Goal: Task Accomplishment & Management: Manage account settings

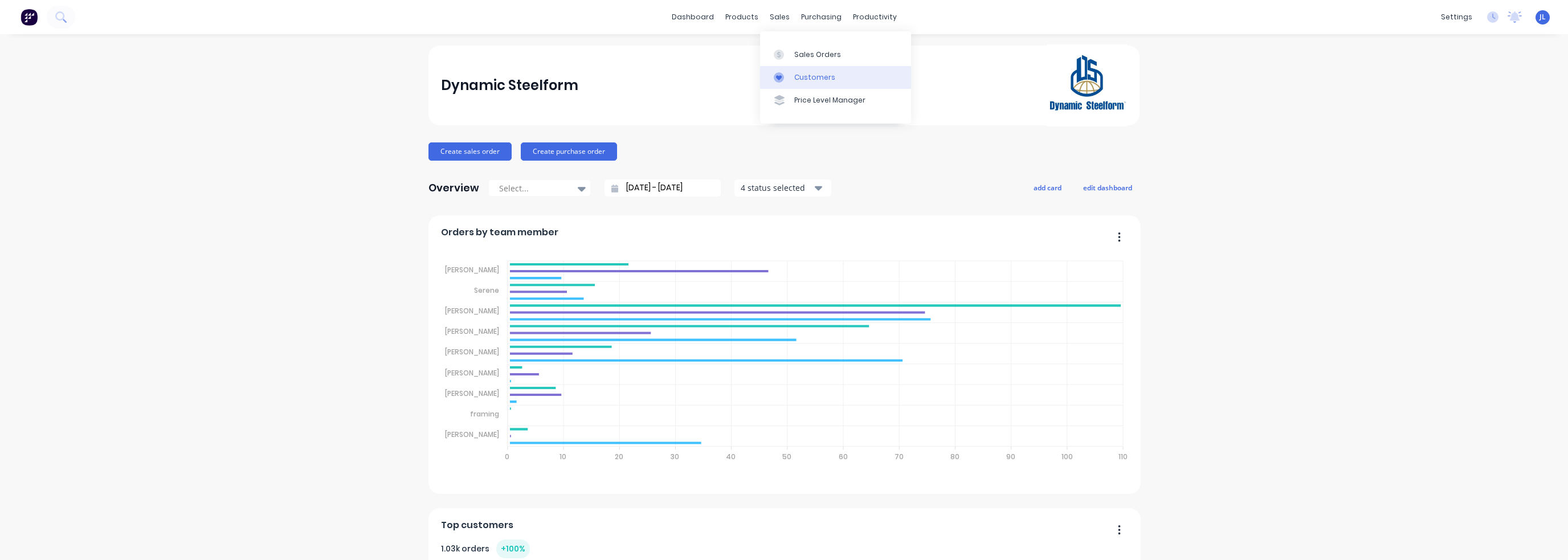
click at [802, 81] on div "Customers" at bounding box center [814, 78] width 41 height 10
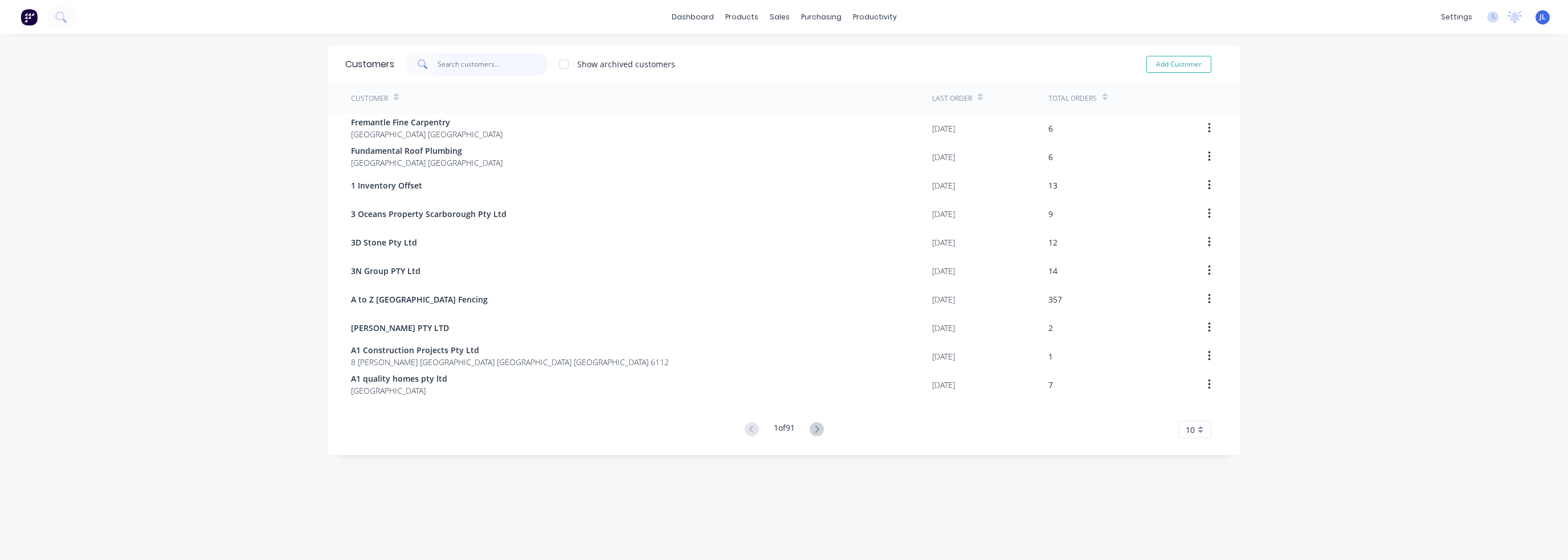
click at [470, 65] on input "text" at bounding box center [493, 65] width 111 height 23
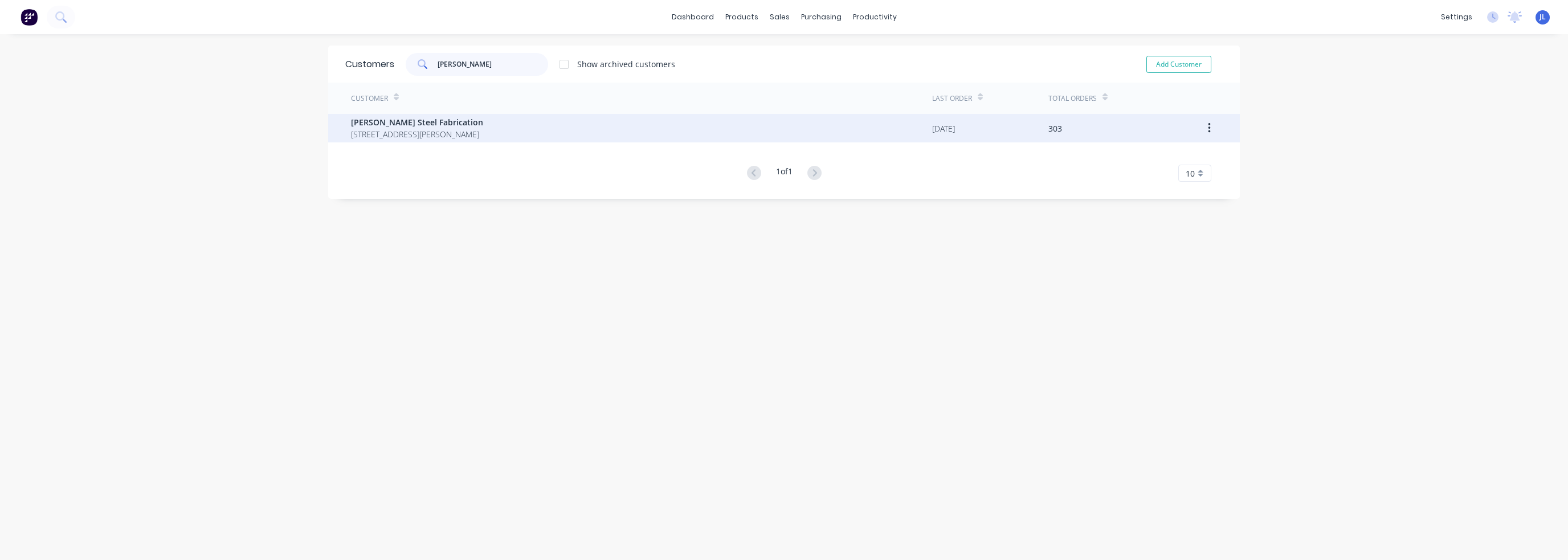
type input "[PERSON_NAME]"
click at [440, 127] on span "[PERSON_NAME] Steel Fabrication" at bounding box center [417, 122] width 132 height 12
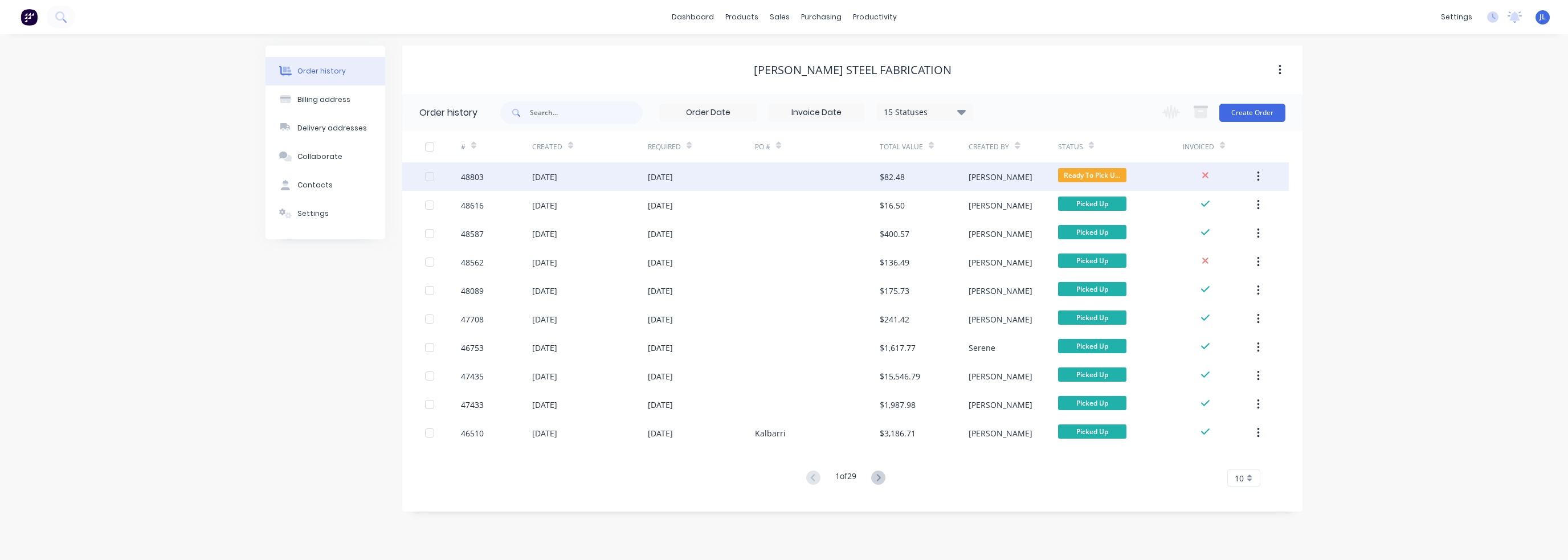
click at [790, 171] on div at bounding box center [817, 177] width 124 height 29
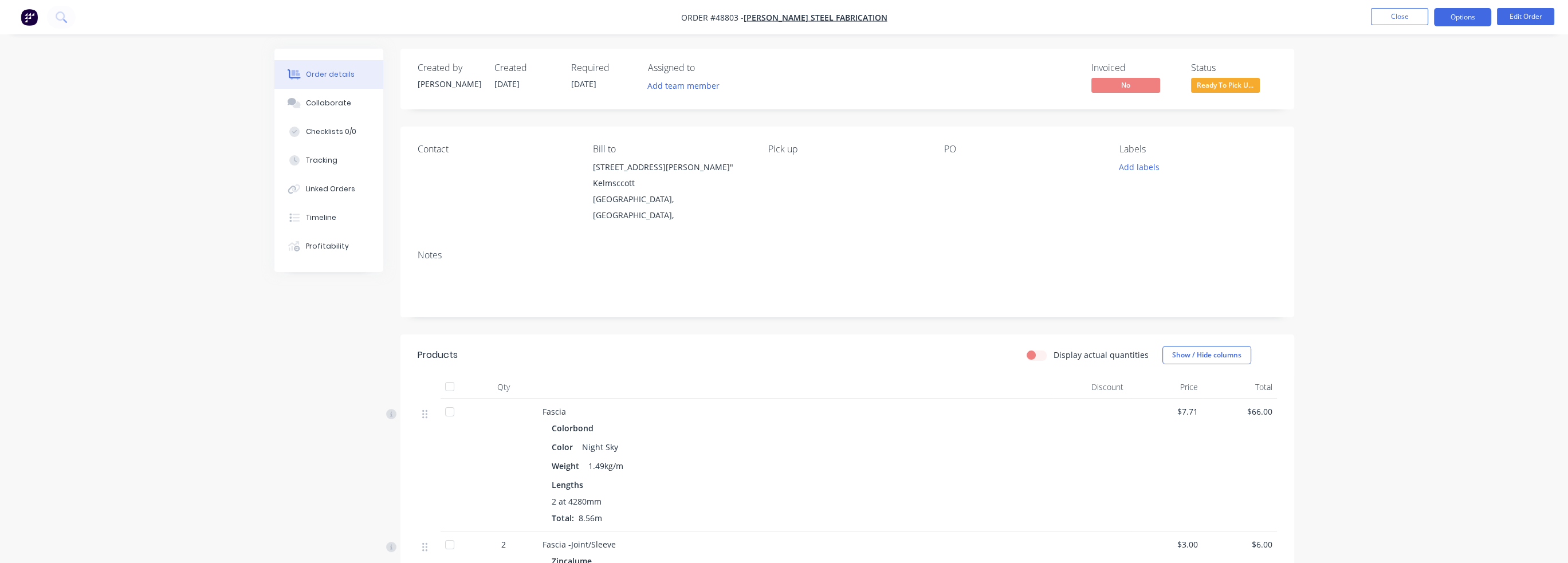
click at [1483, 13] on button "Options" at bounding box center [1462, 17] width 57 height 18
click at [1433, 53] on div "EMAIL / PRINT" at bounding box center [1428, 46] width 106 height 15
click at [1421, 66] on div "Invoice" at bounding box center [1428, 69] width 106 height 17
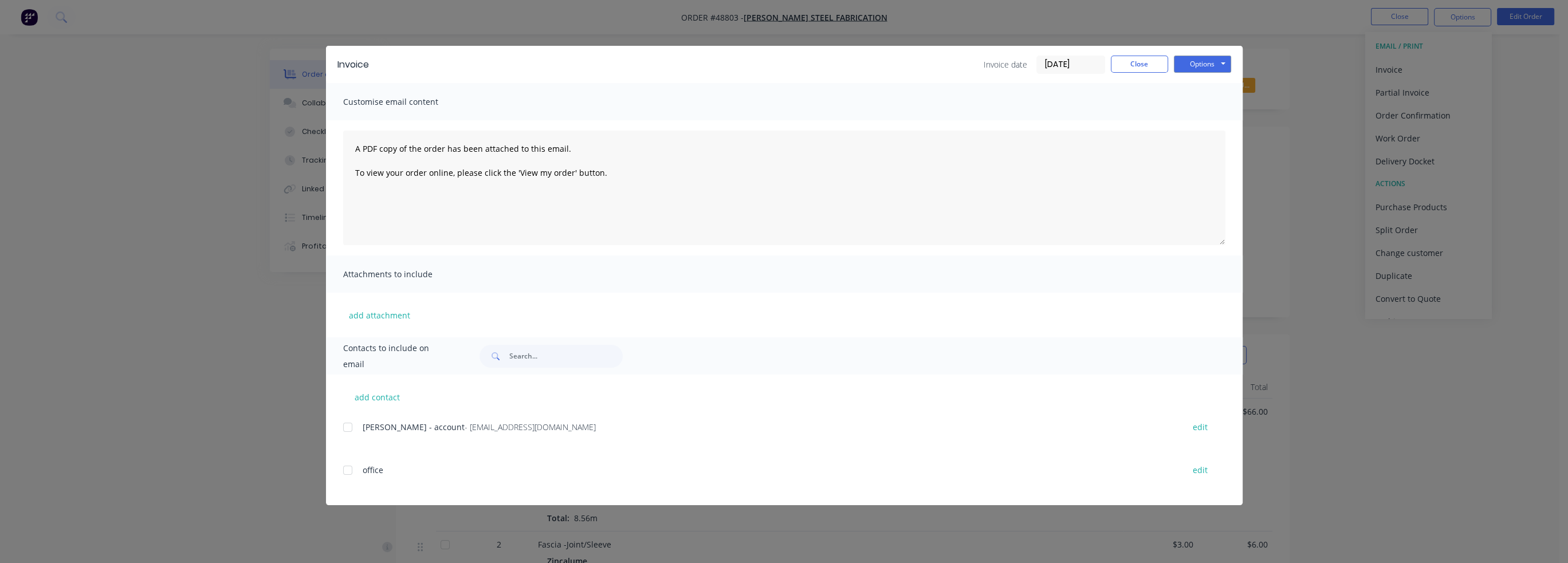
click at [347, 426] on div at bounding box center [348, 427] width 23 height 23
click at [1218, 62] on button "Options" at bounding box center [1202, 64] width 57 height 17
click at [1201, 125] on button "Email" at bounding box center [1210, 122] width 73 height 19
click at [1154, 64] on button "Close" at bounding box center [1139, 64] width 57 height 17
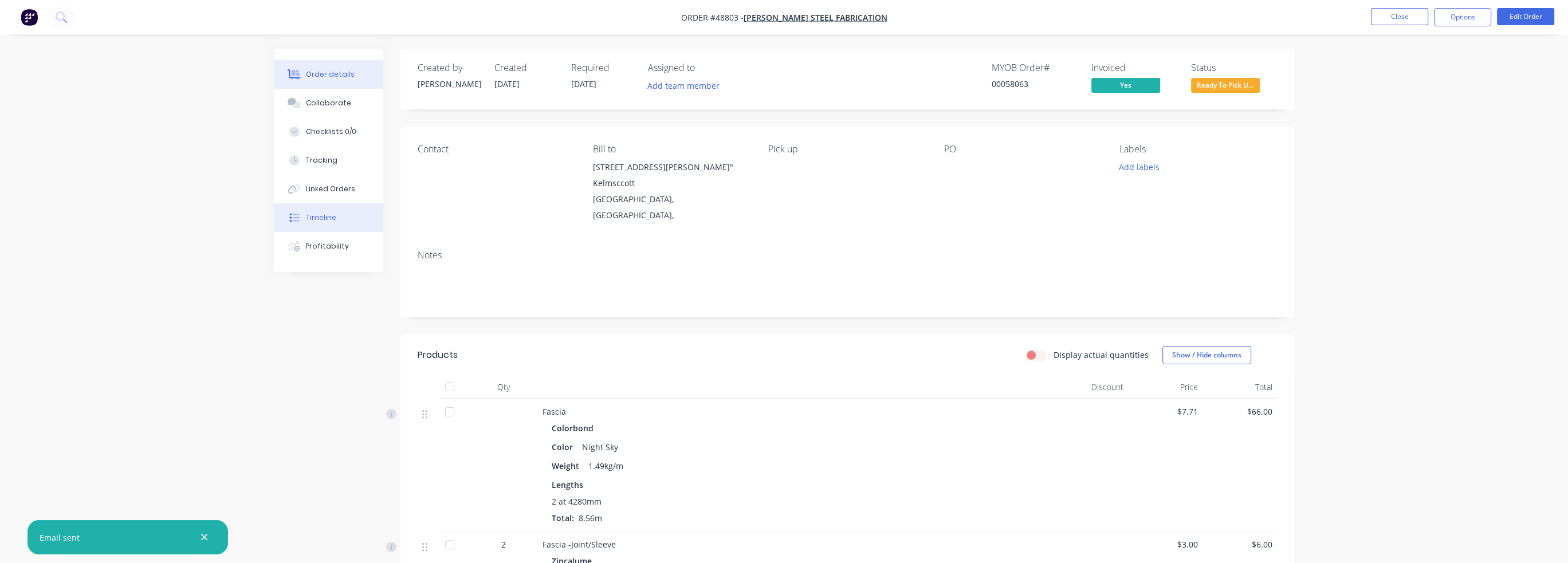
click at [311, 223] on button "Timeline" at bounding box center [328, 218] width 109 height 29
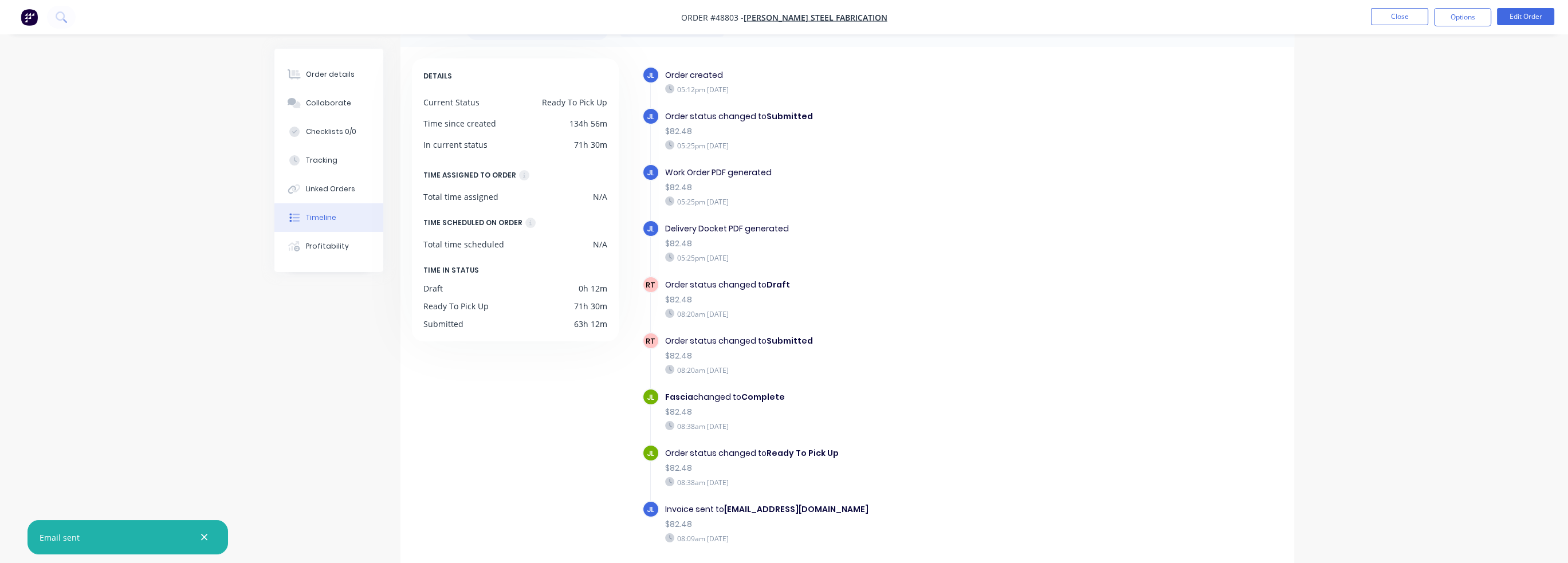
scroll to position [76, 0]
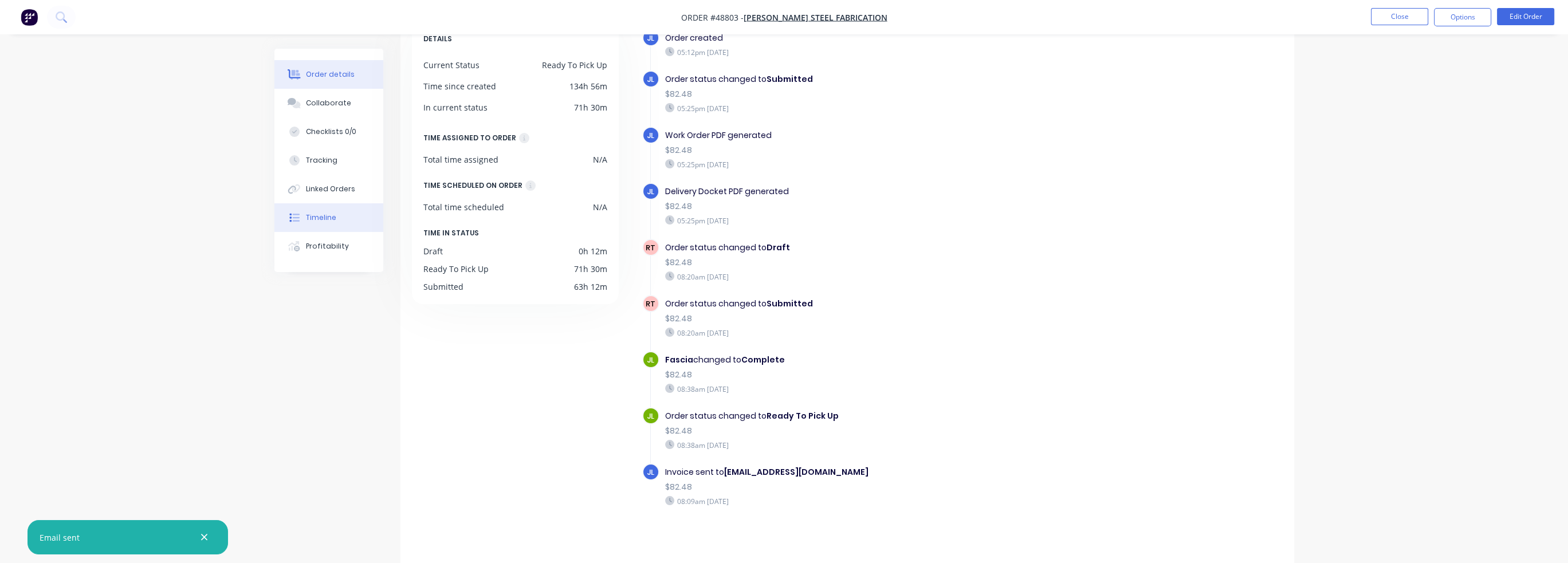
click at [351, 82] on button "Order details" at bounding box center [328, 74] width 109 height 29
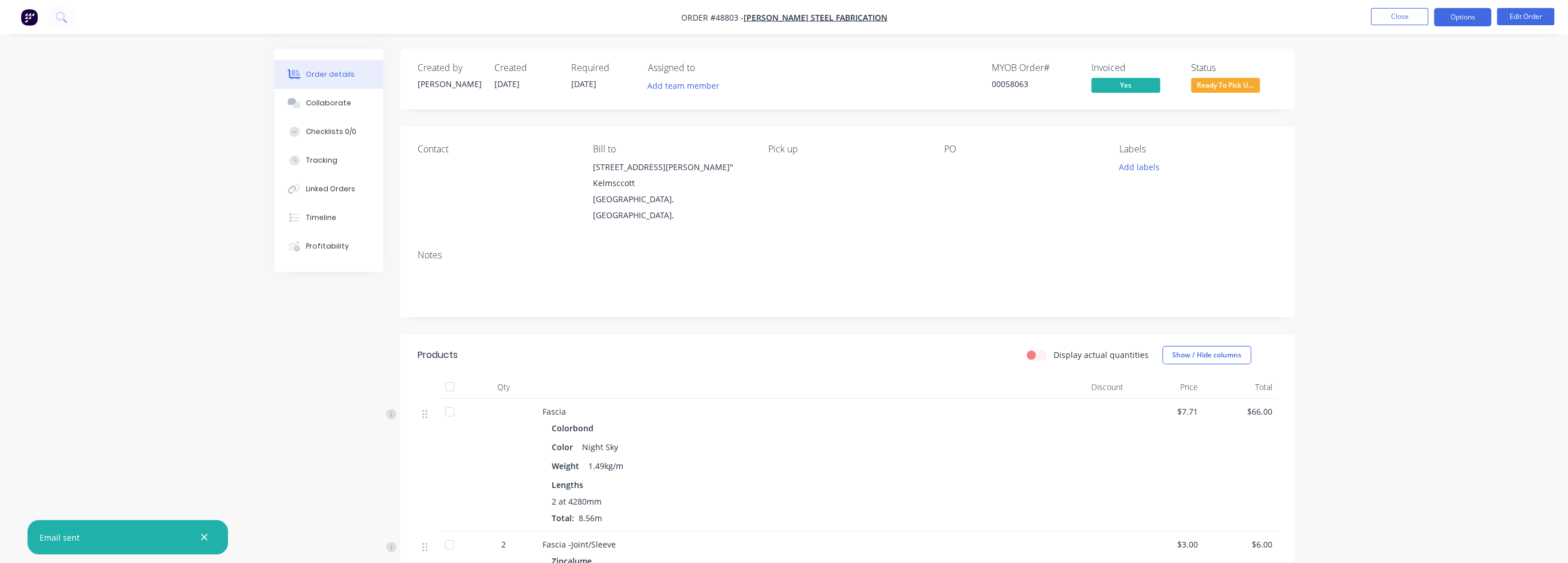
click at [1467, 20] on button "Options" at bounding box center [1462, 17] width 57 height 18
click at [1430, 153] on div "Delivery Docket" at bounding box center [1428, 161] width 106 height 17
click at [1428, 118] on div "Without pricing" at bounding box center [1428, 115] width 106 height 17
click at [1222, 91] on span "Ready To Pick U..." at bounding box center [1225, 85] width 69 height 14
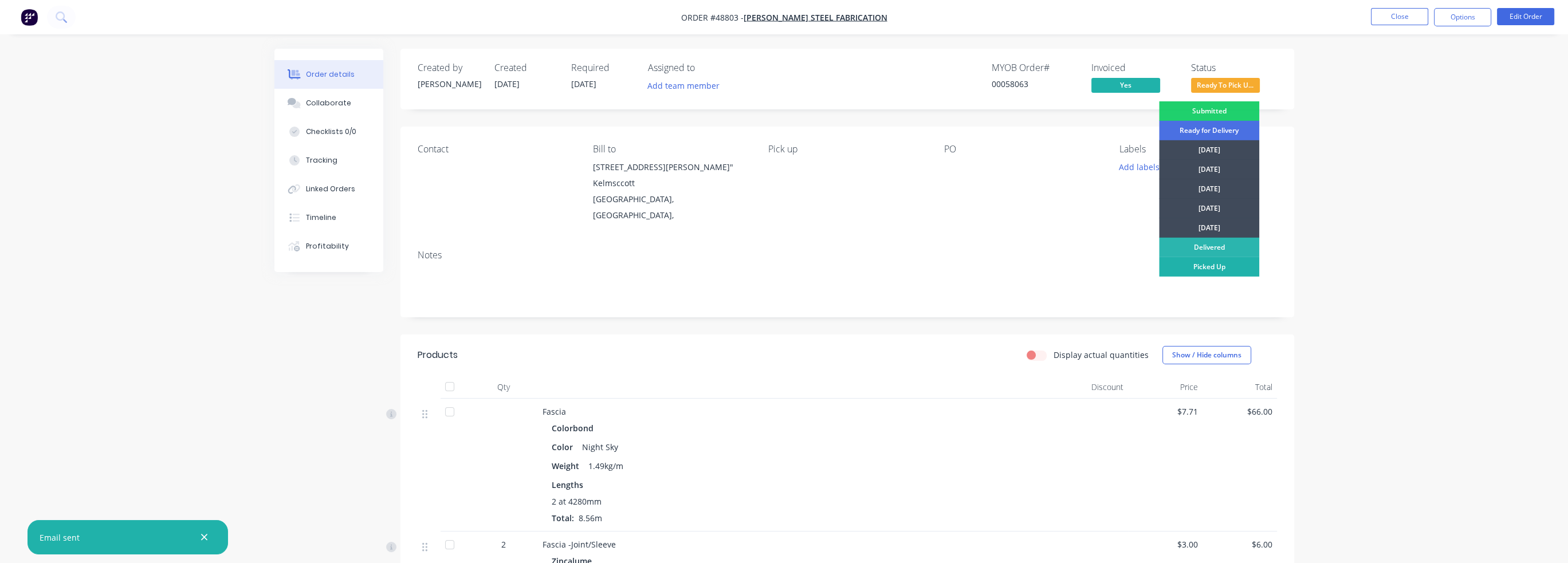
click at [1214, 274] on div "Picked Up" at bounding box center [1209, 267] width 101 height 20
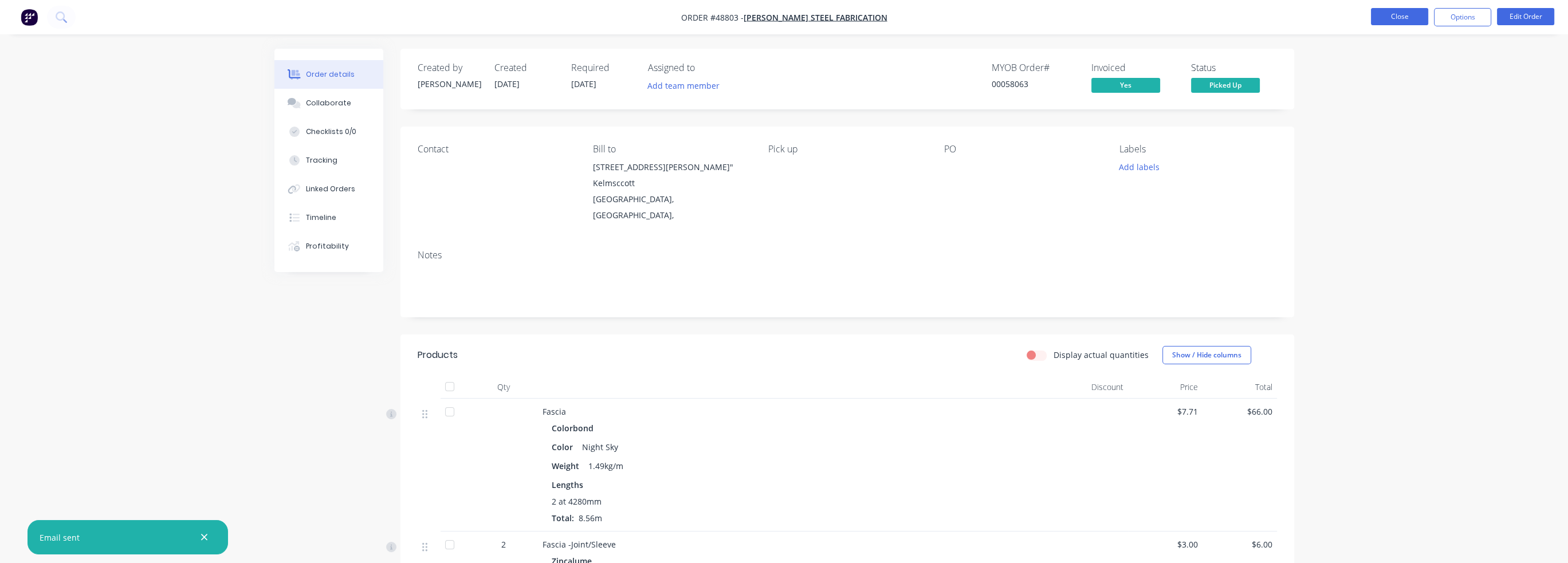
click at [1396, 20] on button "Close" at bounding box center [1399, 17] width 57 height 17
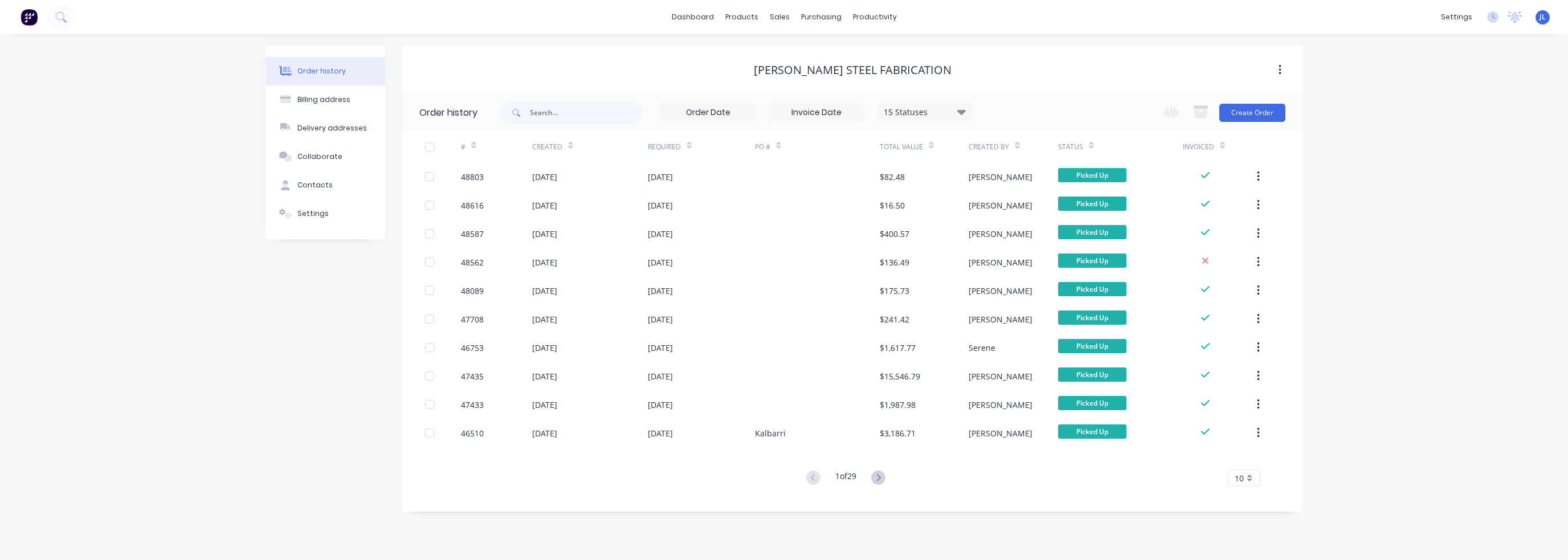
click at [230, 356] on div "Order history Billing address Delivery addresses Collaborate Contacts Settings …" at bounding box center [784, 297] width 1568 height 525
drag, startPoint x: 281, startPoint y: 354, endPoint x: 305, endPoint y: 329, distance: 34.7
click at [281, 355] on div "Order history Billing address Delivery addresses Collaborate Contacts Settings" at bounding box center [325, 278] width 119 height 466
